Goal: Answer question/provide support: Share knowledge or assist other users

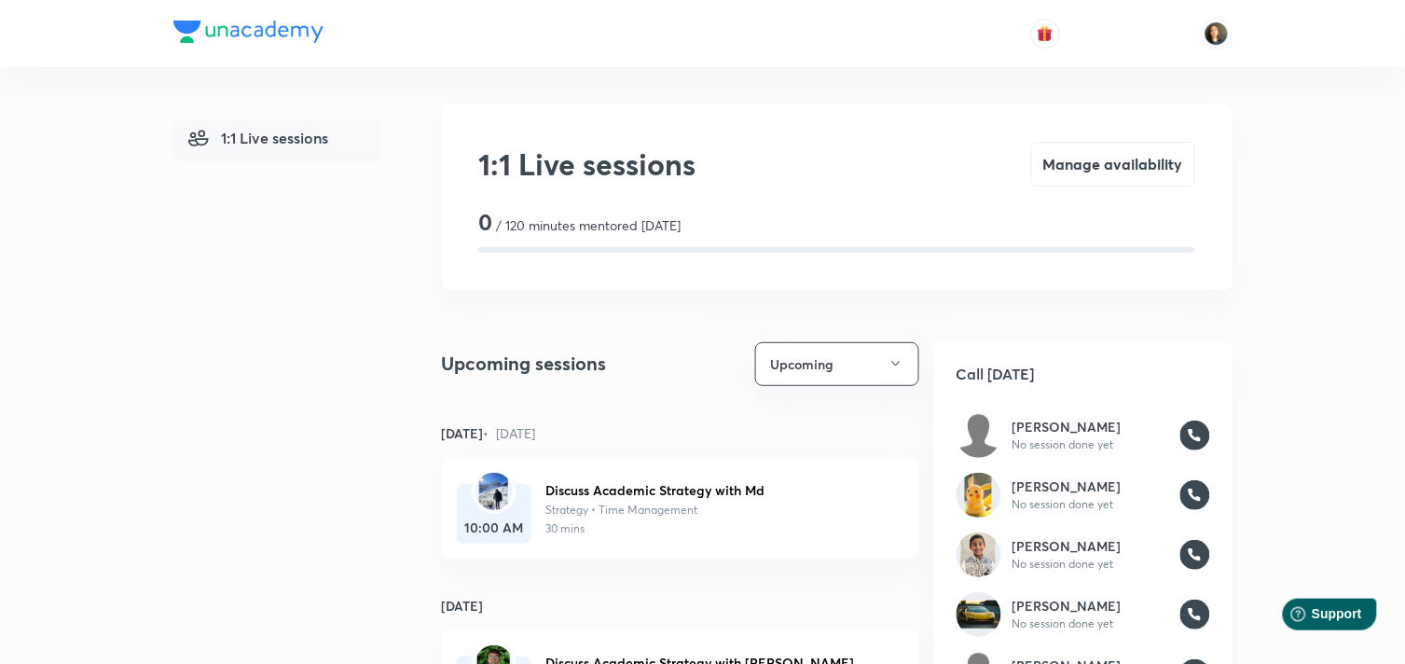
drag, startPoint x: 734, startPoint y: 82, endPoint x: 733, endPoint y: 62, distance: 20.6
click at [734, 78] on div "1:1 Live sessions 1:1 Live sessions Manage availability 0 / 120 minutes mentore…" at bounding box center [702, 665] width 1059 height 1196
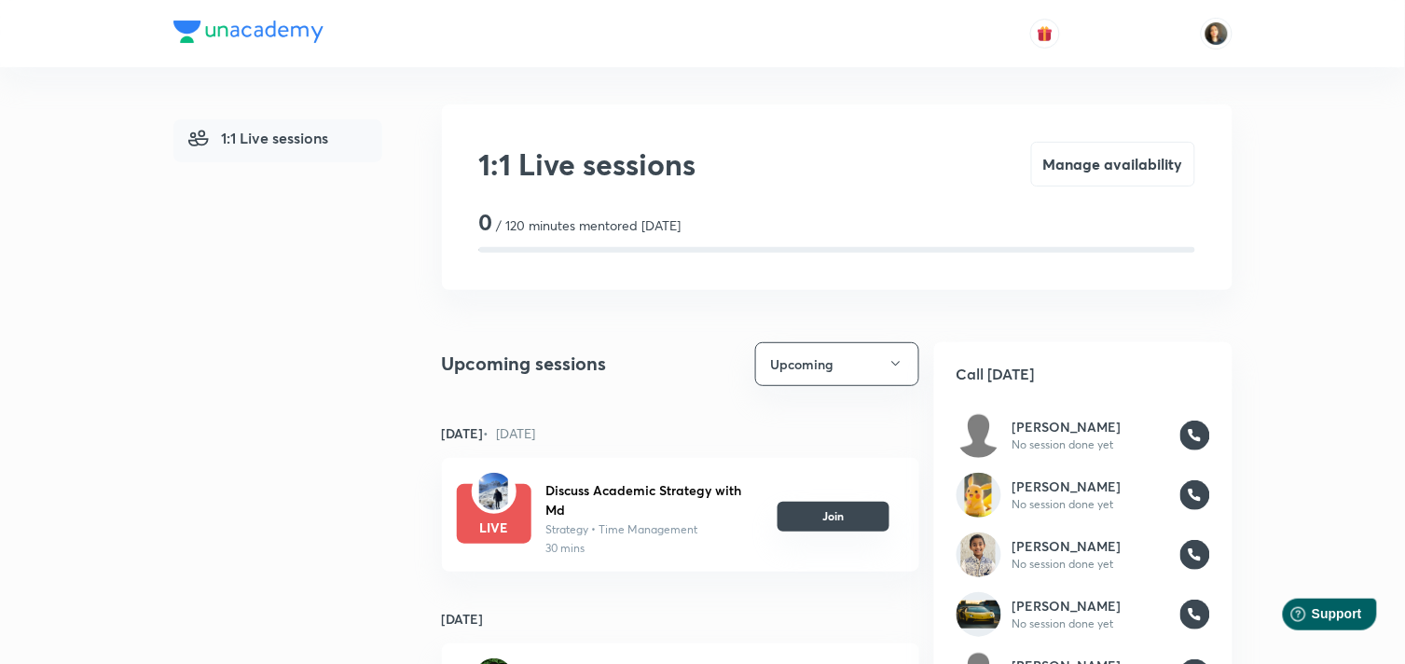
click at [842, 506] on button "Join" at bounding box center [833, 516] width 112 height 30
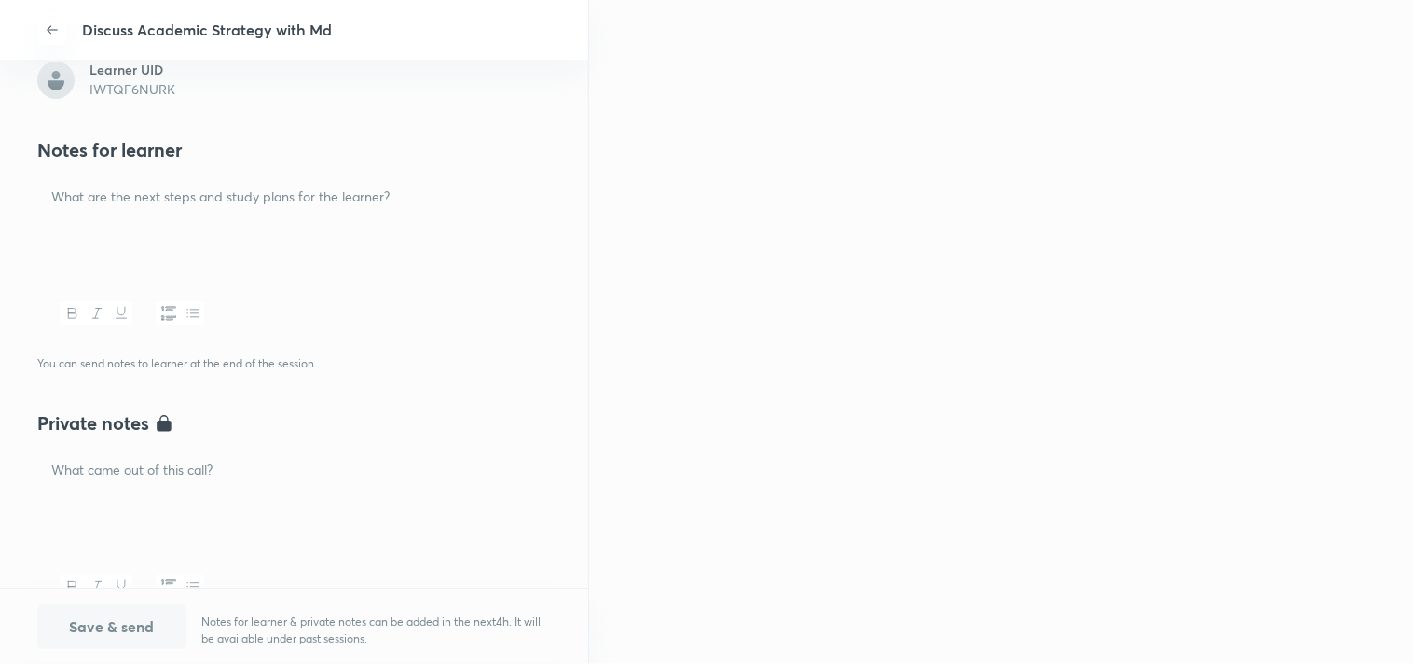
scroll to position [414, 0]
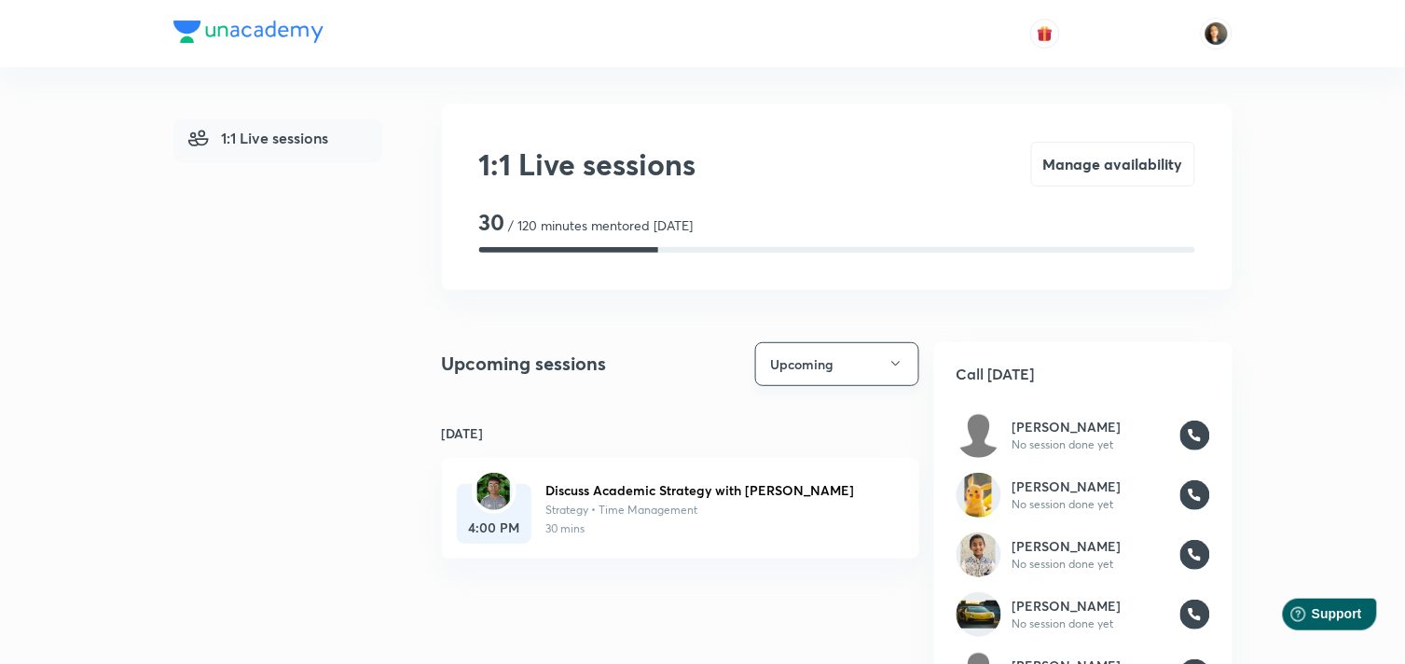
click at [895, 364] on icon "button" at bounding box center [895, 363] width 15 height 15
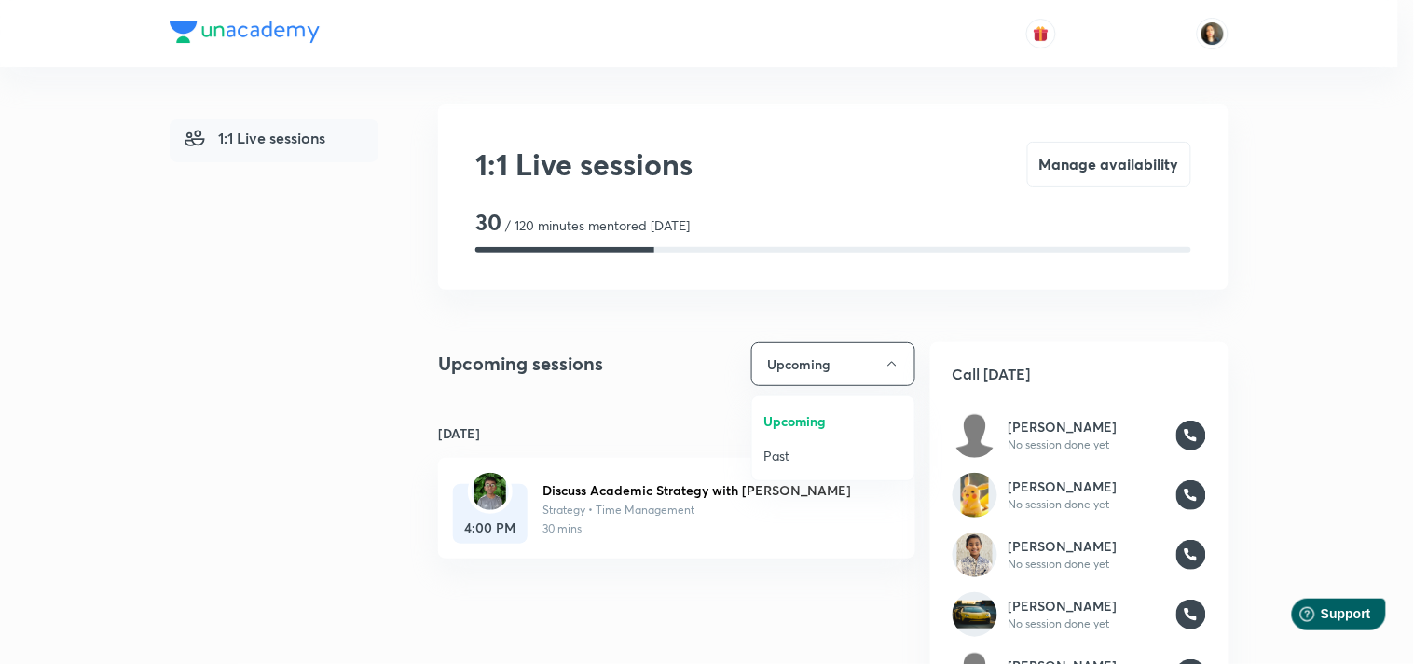
click at [764, 454] on span "Past" at bounding box center [833, 456] width 140 height 20
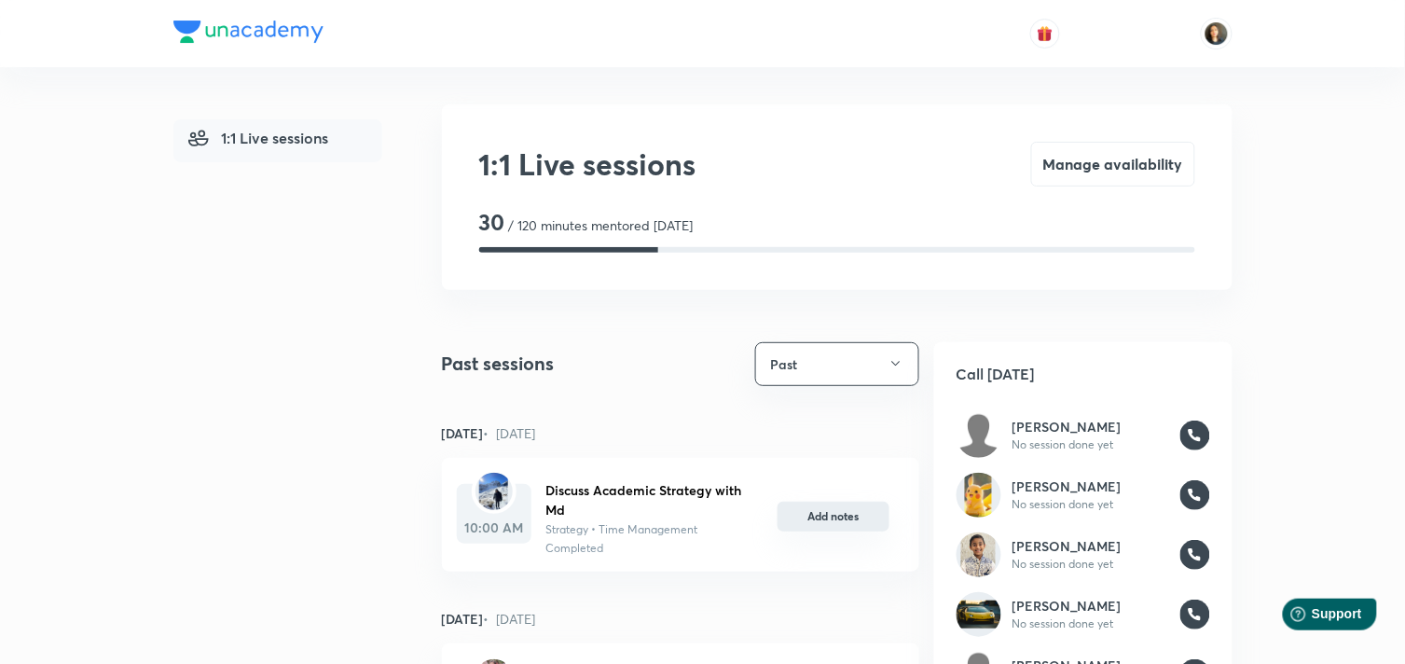
click at [843, 515] on button "Add notes" at bounding box center [833, 516] width 112 height 30
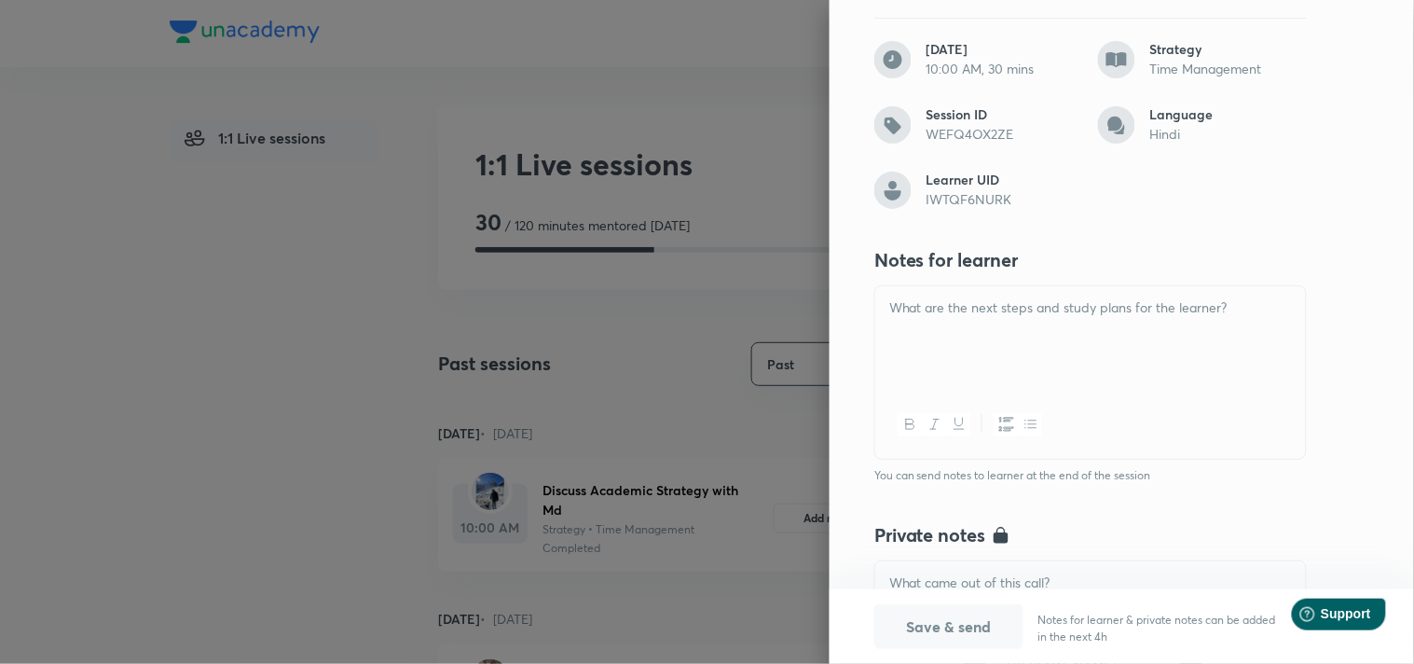
scroll to position [207, 0]
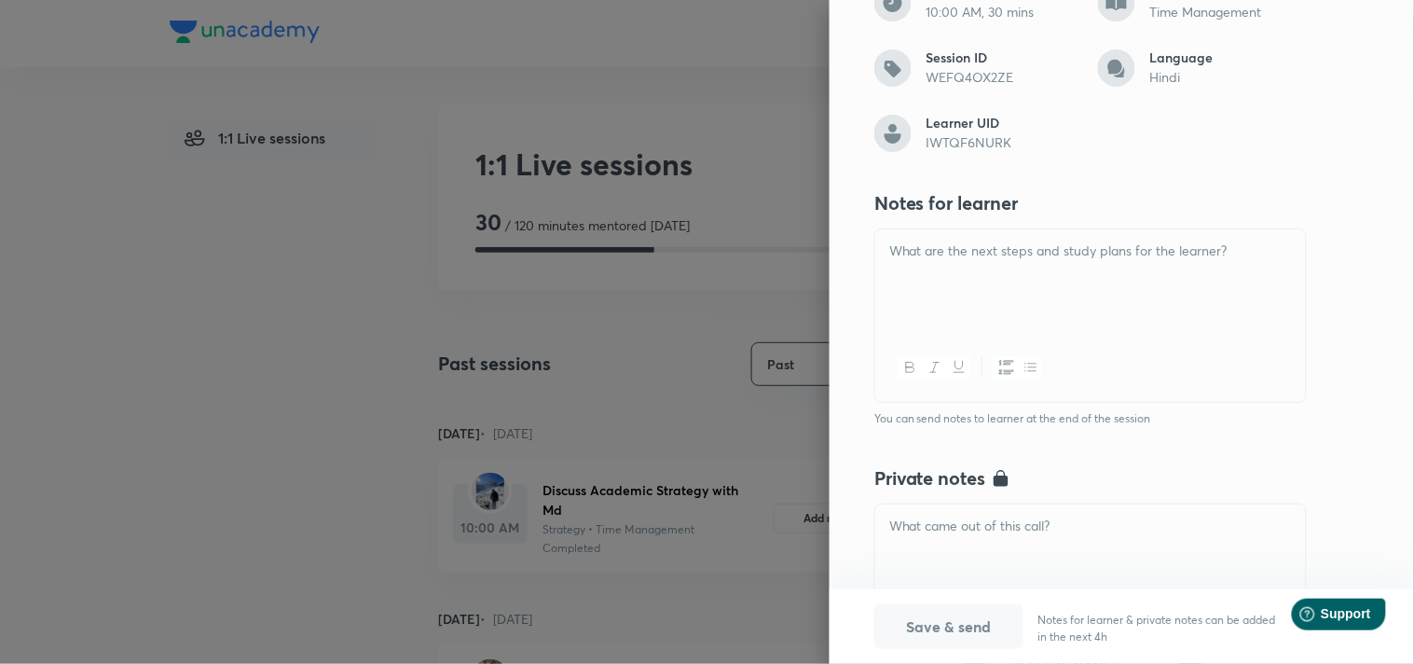
click at [975, 295] on div at bounding box center [1090, 281] width 431 height 104
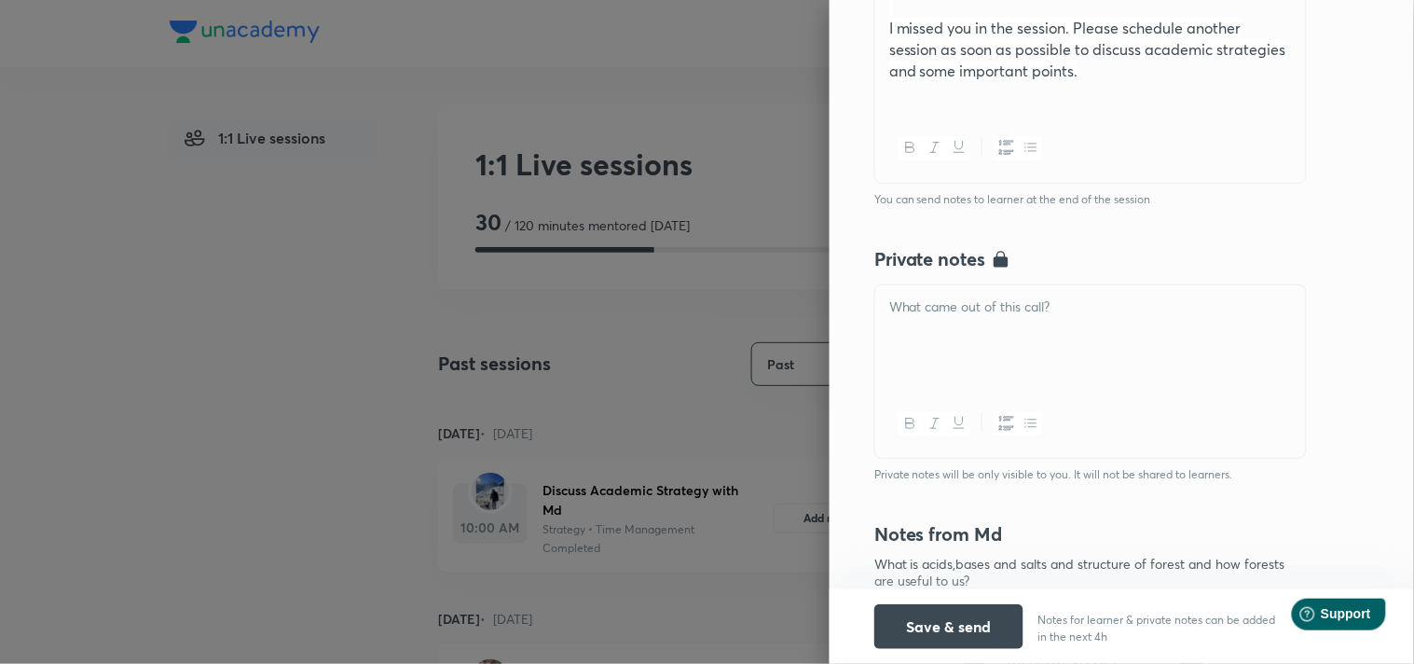
scroll to position [621, 0]
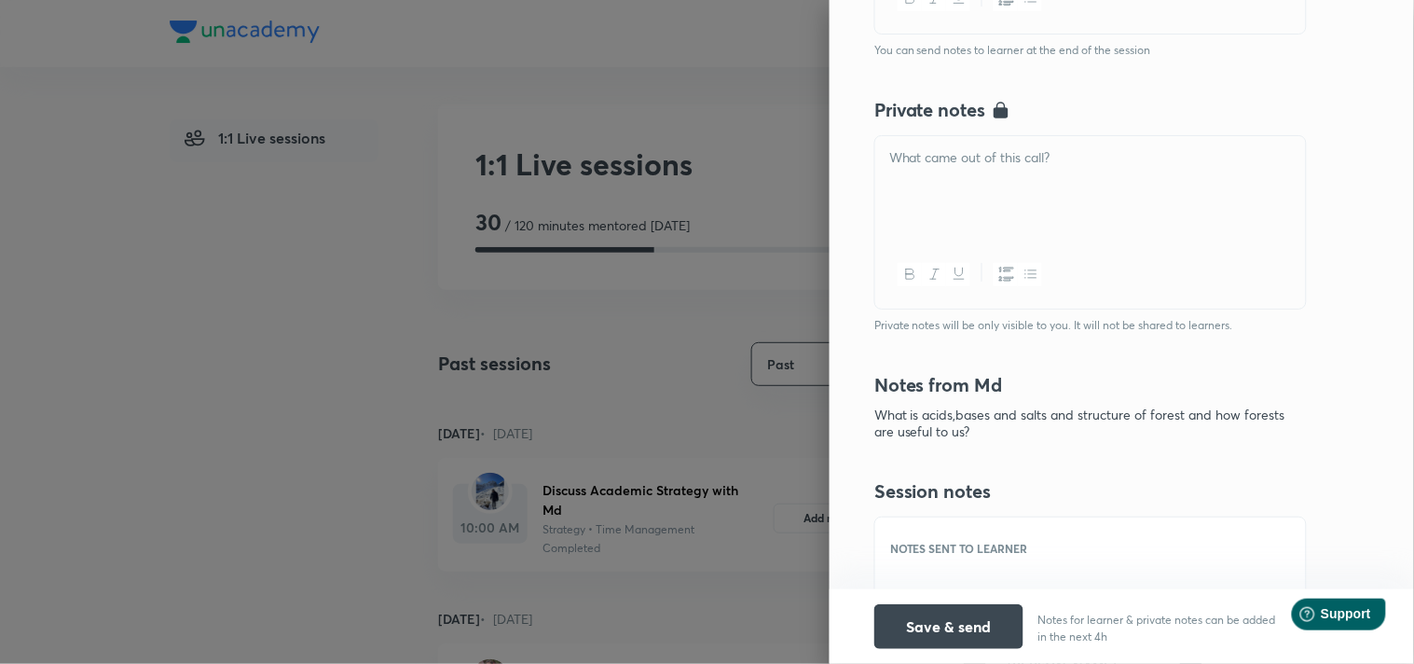
click at [944, 169] on div at bounding box center [1090, 188] width 431 height 104
click at [949, 623] on button "Save & send" at bounding box center [948, 624] width 149 height 45
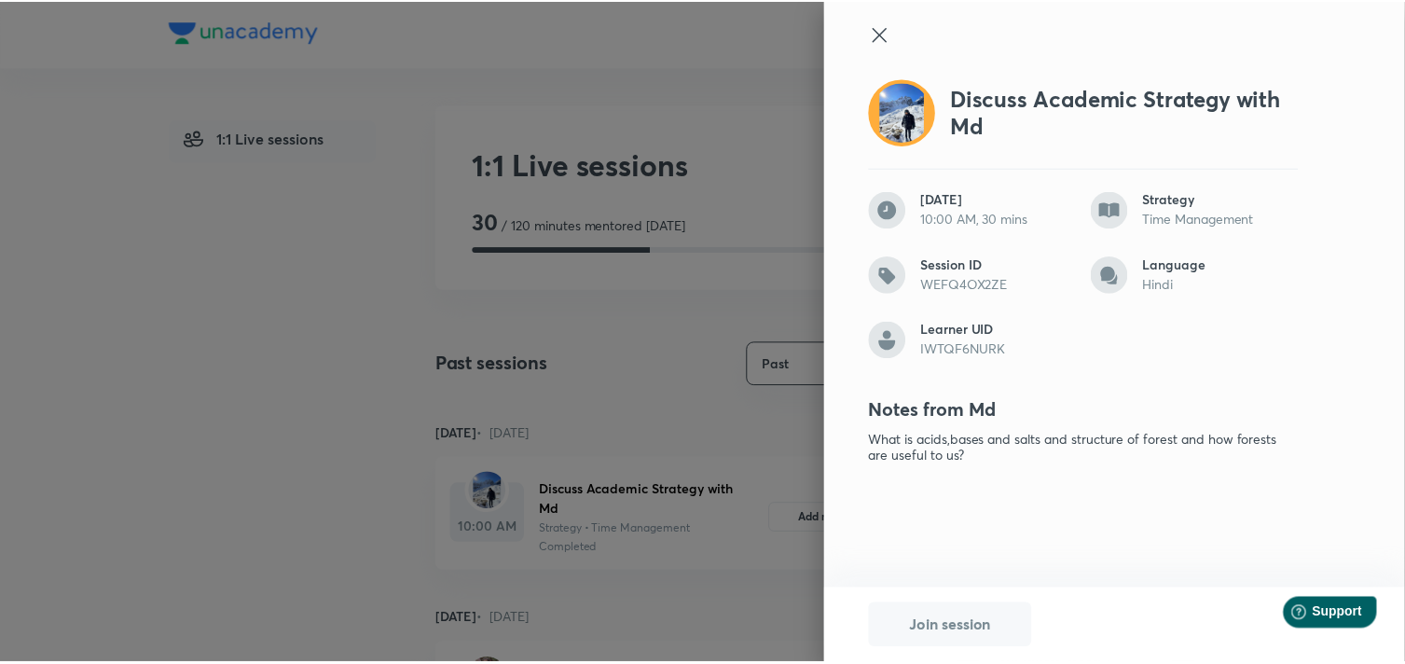
scroll to position [0, 0]
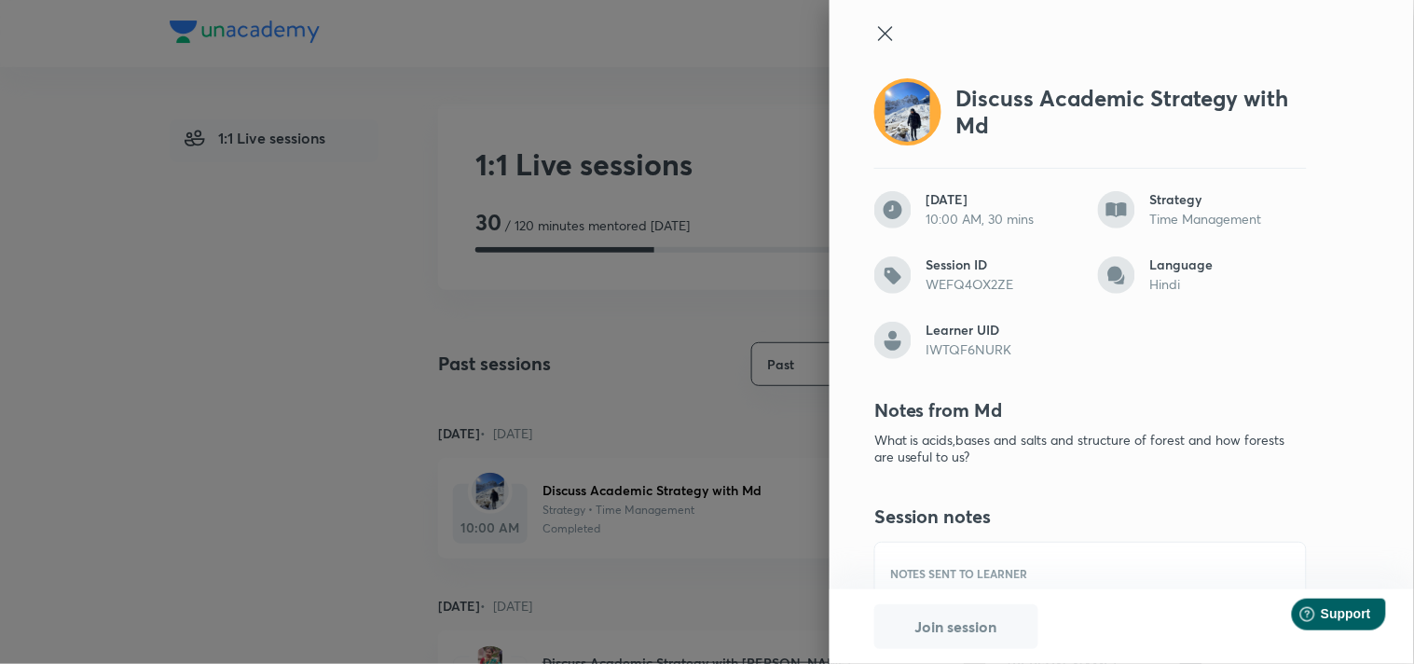
click at [878, 40] on icon at bounding box center [885, 33] width 14 height 14
